Goal: Task Accomplishment & Management: Manage account settings

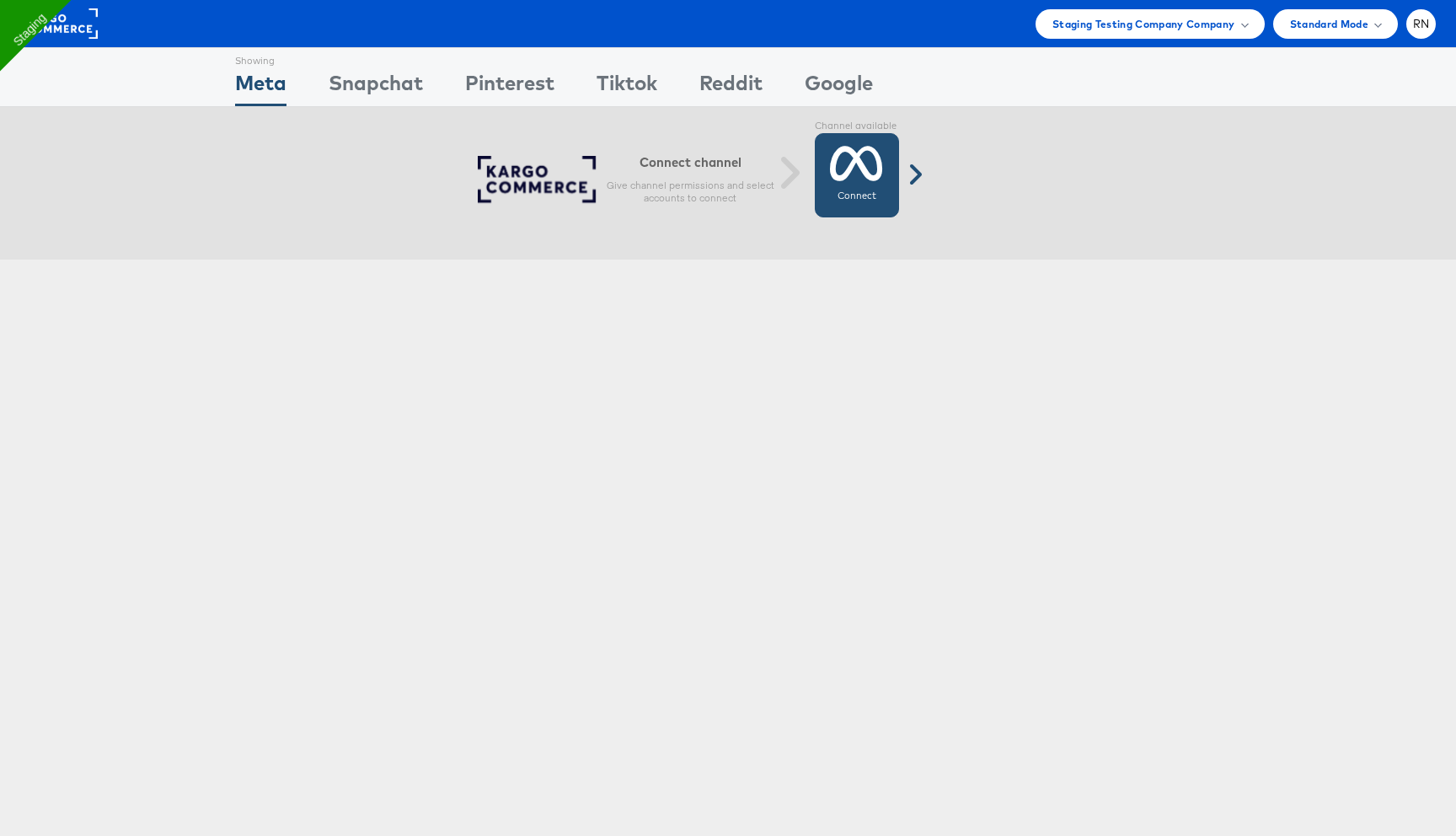
click at [882, 162] on icon at bounding box center [856, 163] width 53 height 42
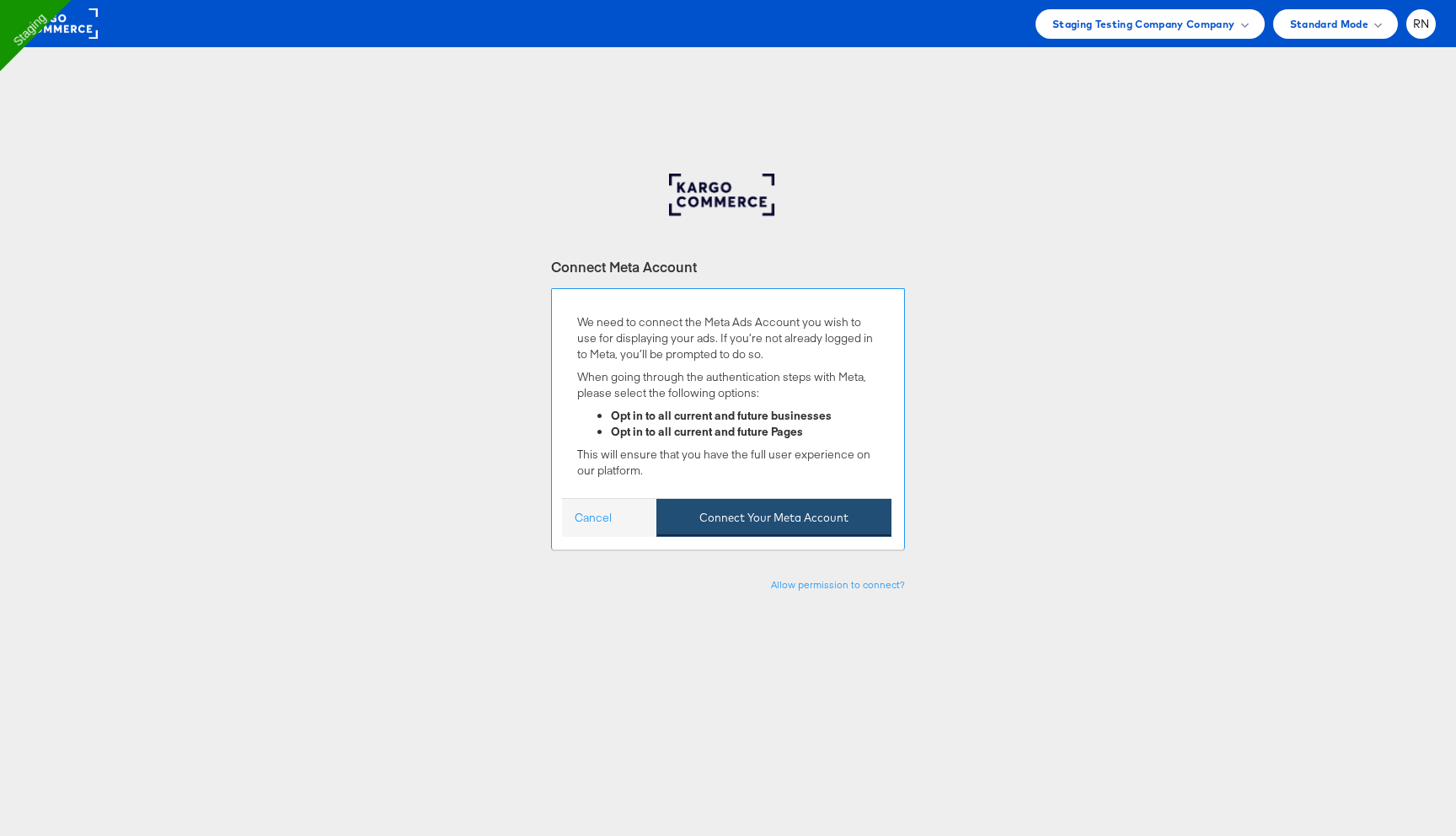
click at [779, 523] on button "Connect Your Meta Account" at bounding box center [774, 518] width 235 height 38
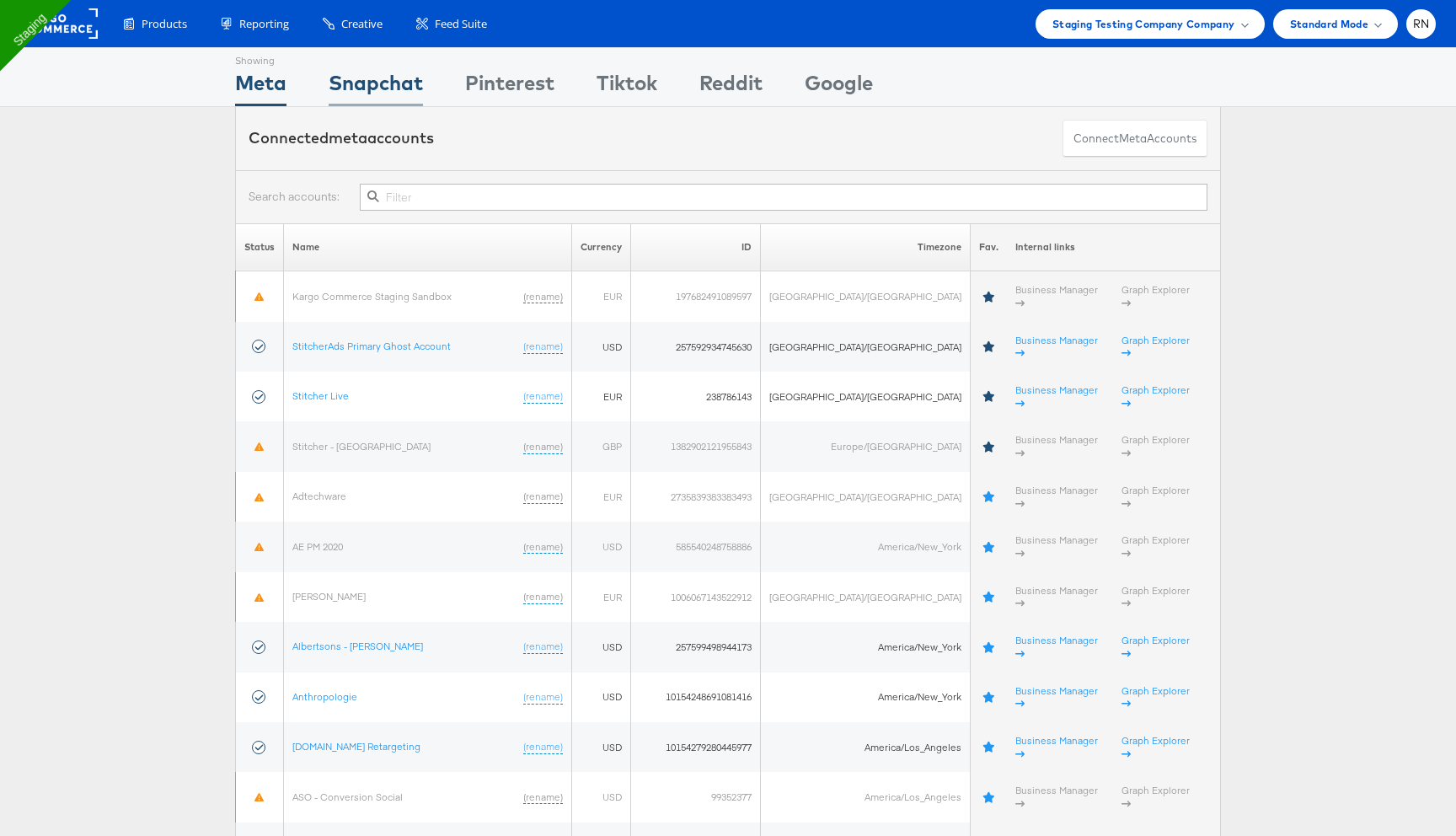
click at [371, 77] on div "Snapchat" at bounding box center [375, 87] width 95 height 38
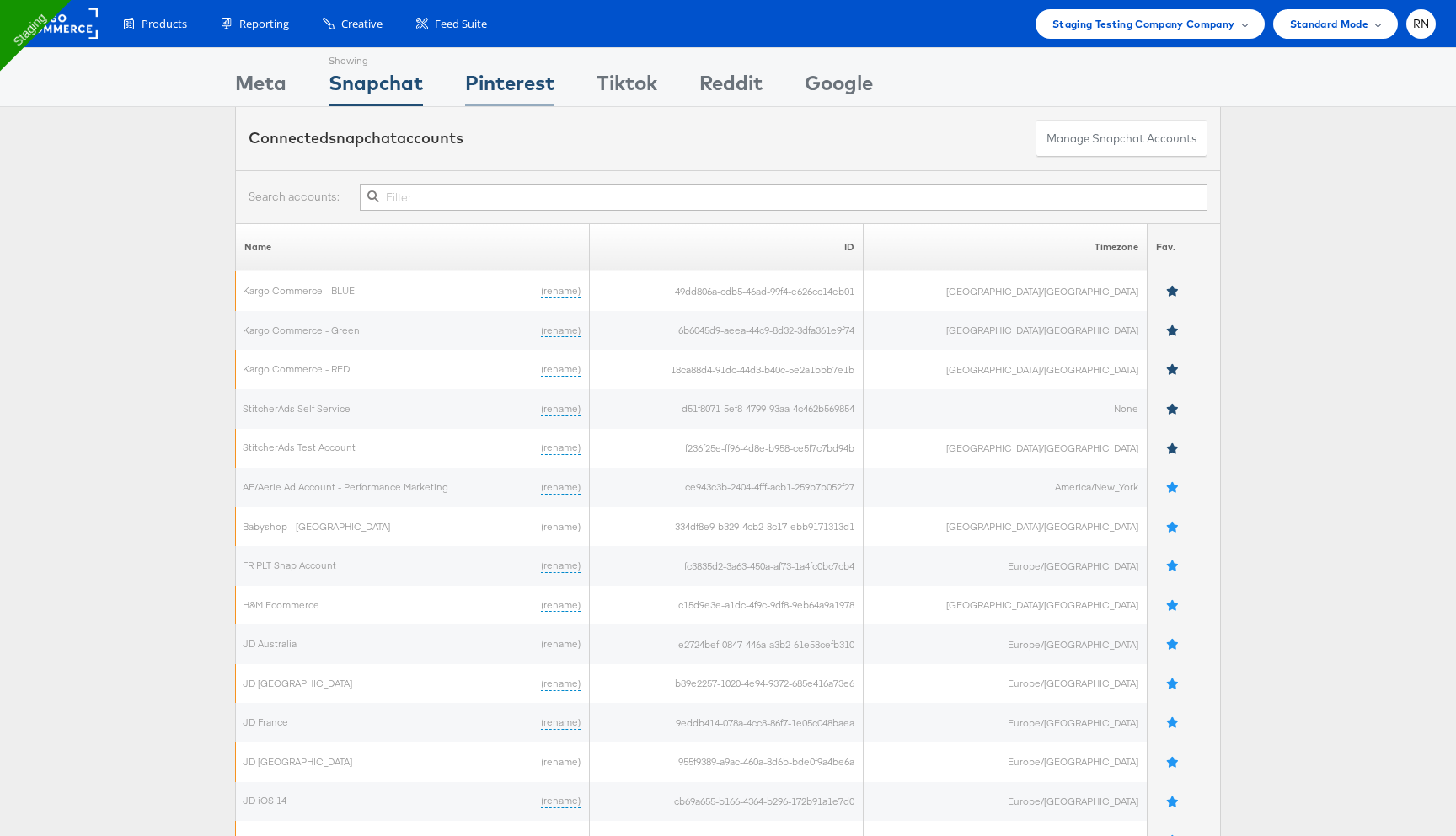
click at [493, 76] on div "Pinterest" at bounding box center [509, 87] width 89 height 38
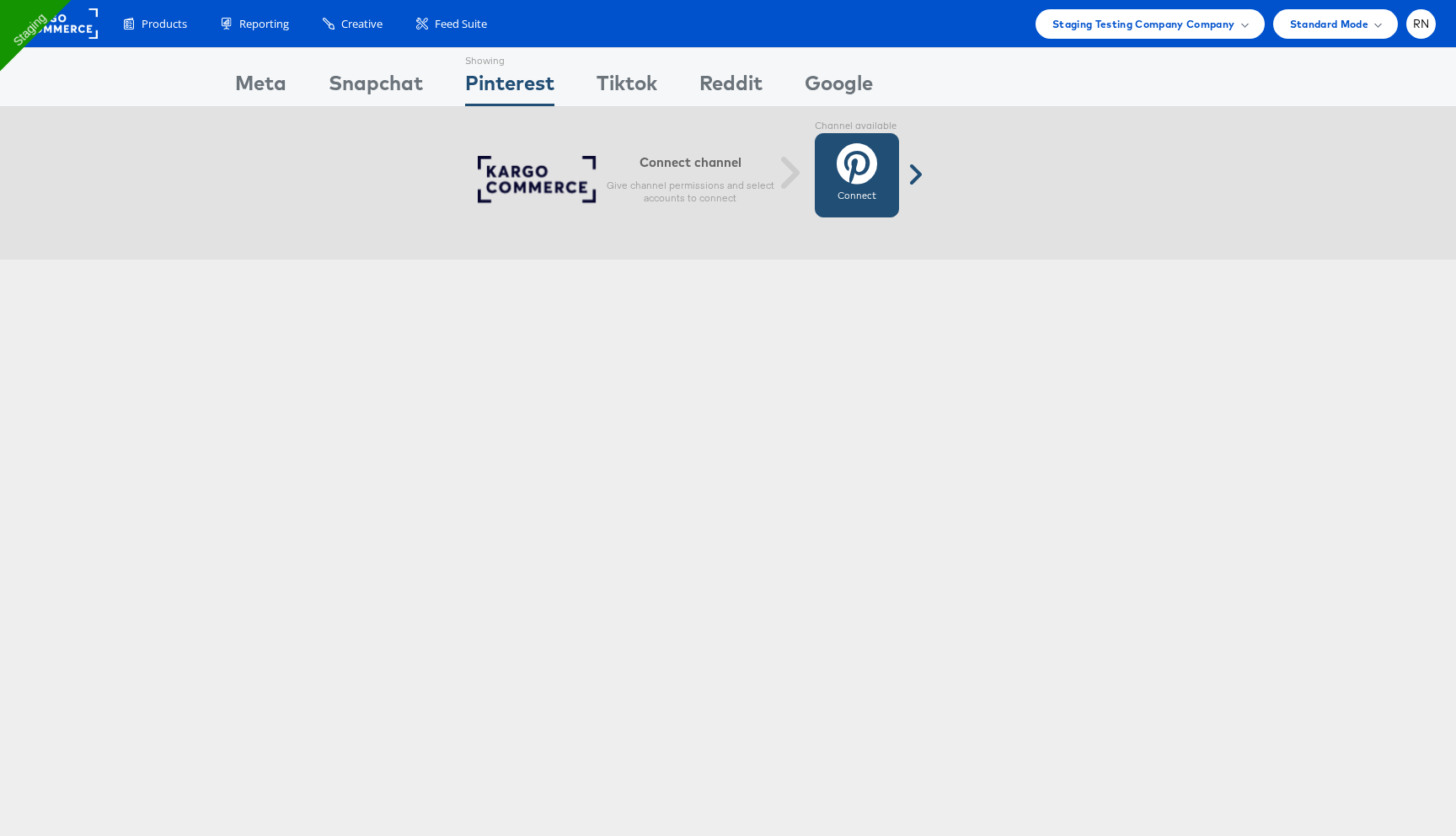
click at [851, 184] on icon at bounding box center [856, 163] width 40 height 42
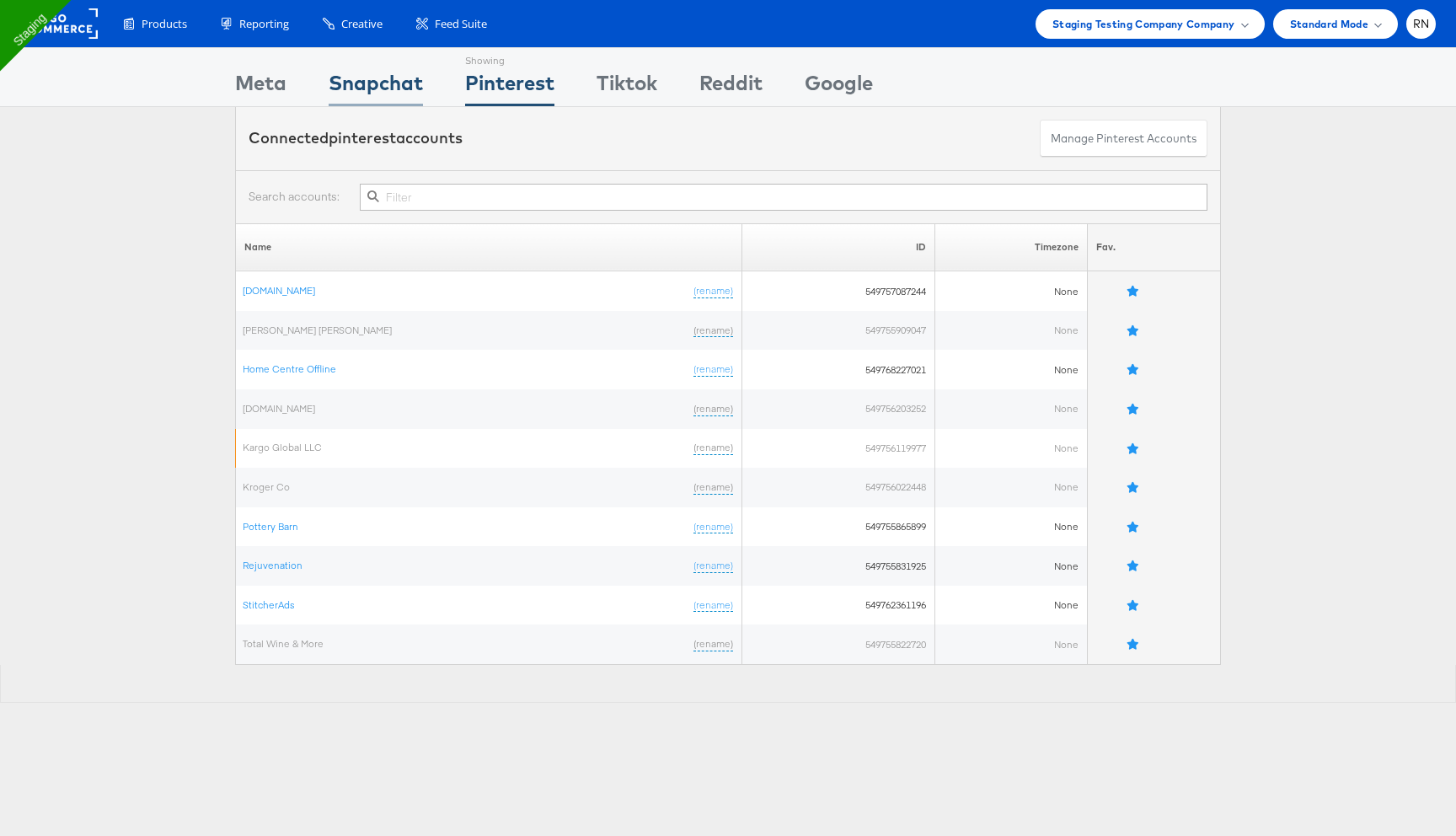
click at [381, 100] on div "Snapchat" at bounding box center [375, 87] width 95 height 38
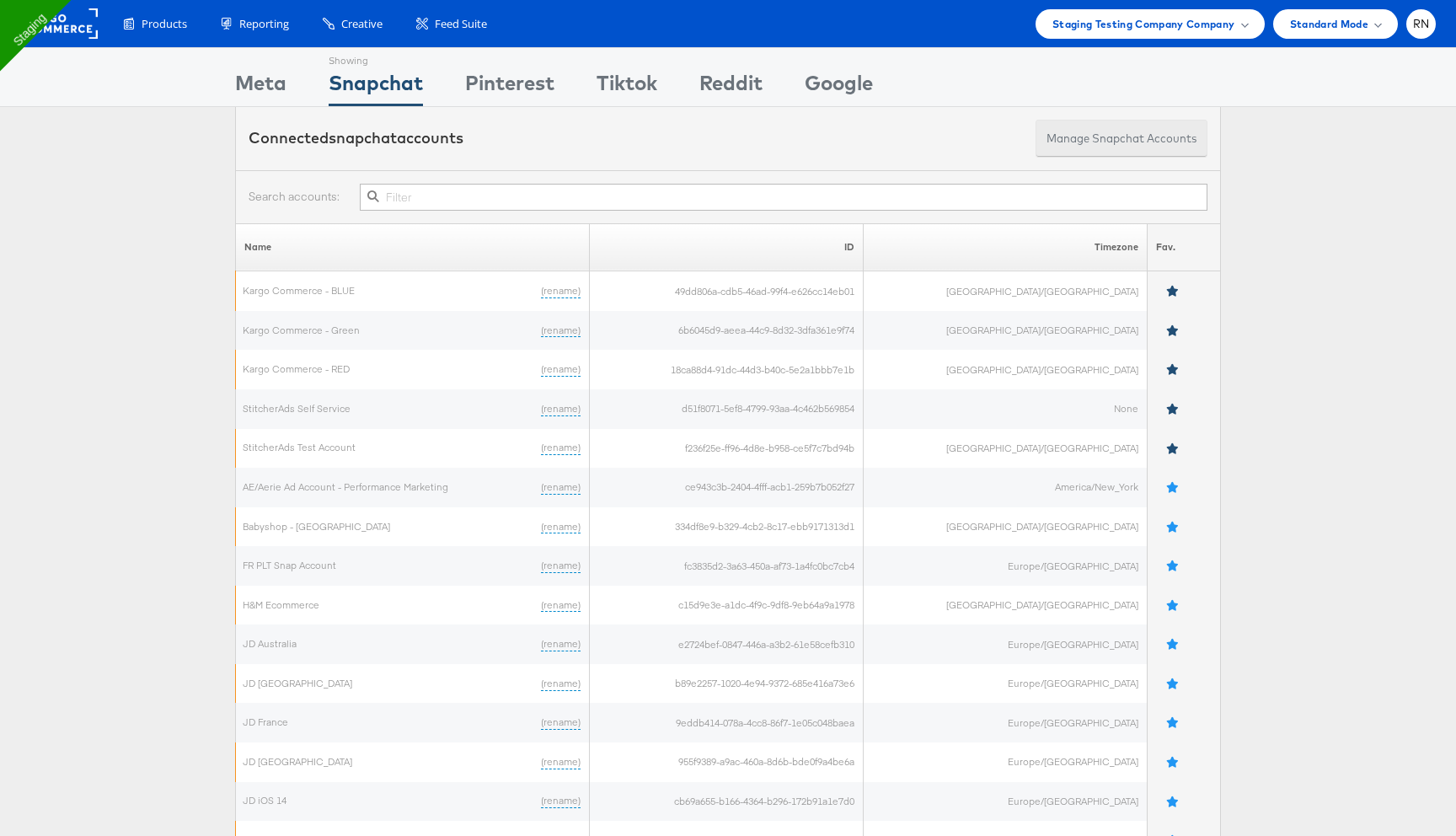
click at [1140, 138] on button "Manage Snapchat Accounts" at bounding box center [1122, 139] width 172 height 38
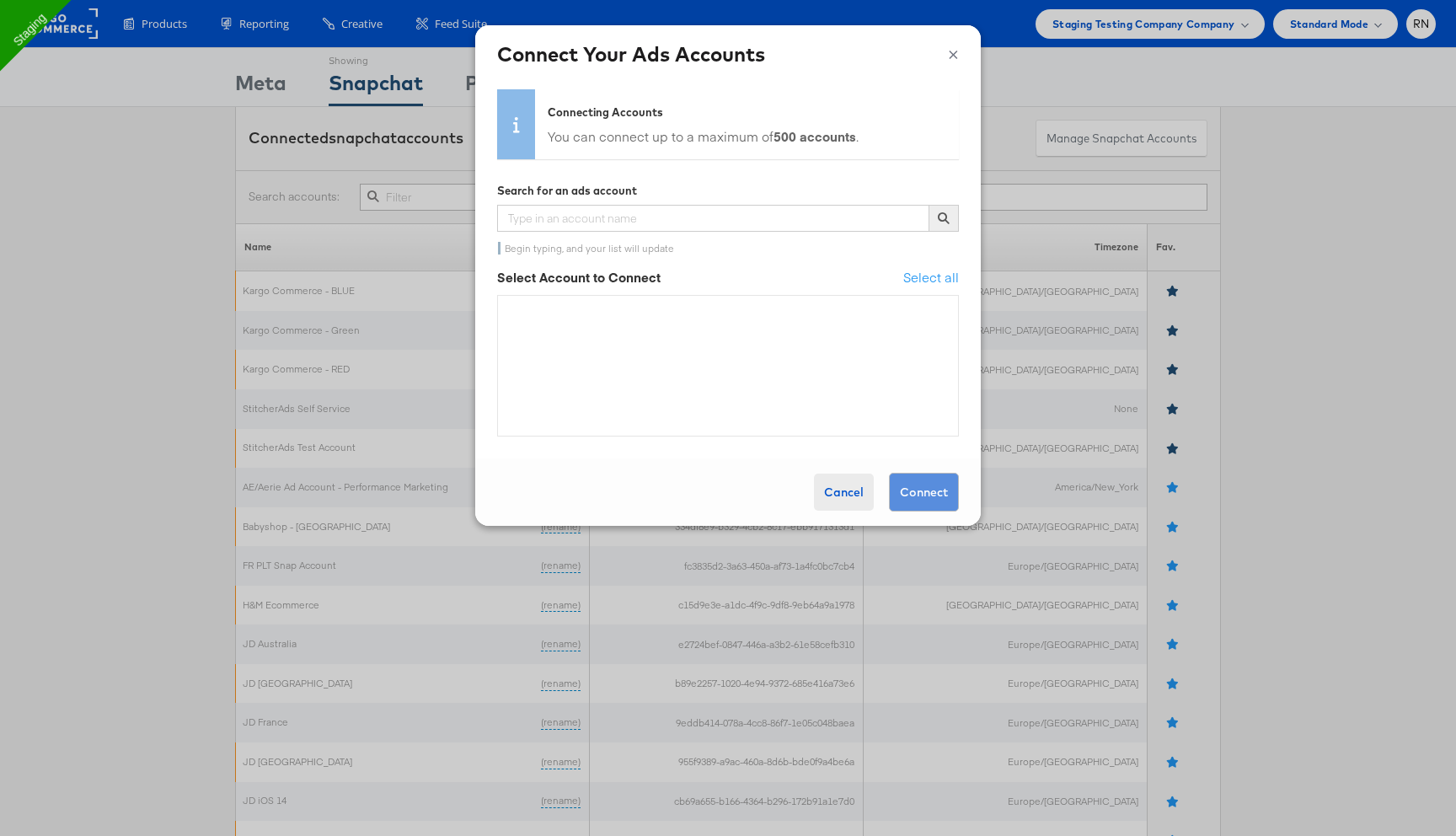
click at [860, 481] on div "Cancel" at bounding box center [844, 492] width 60 height 37
